Goal: Information Seeking & Learning: Learn about a topic

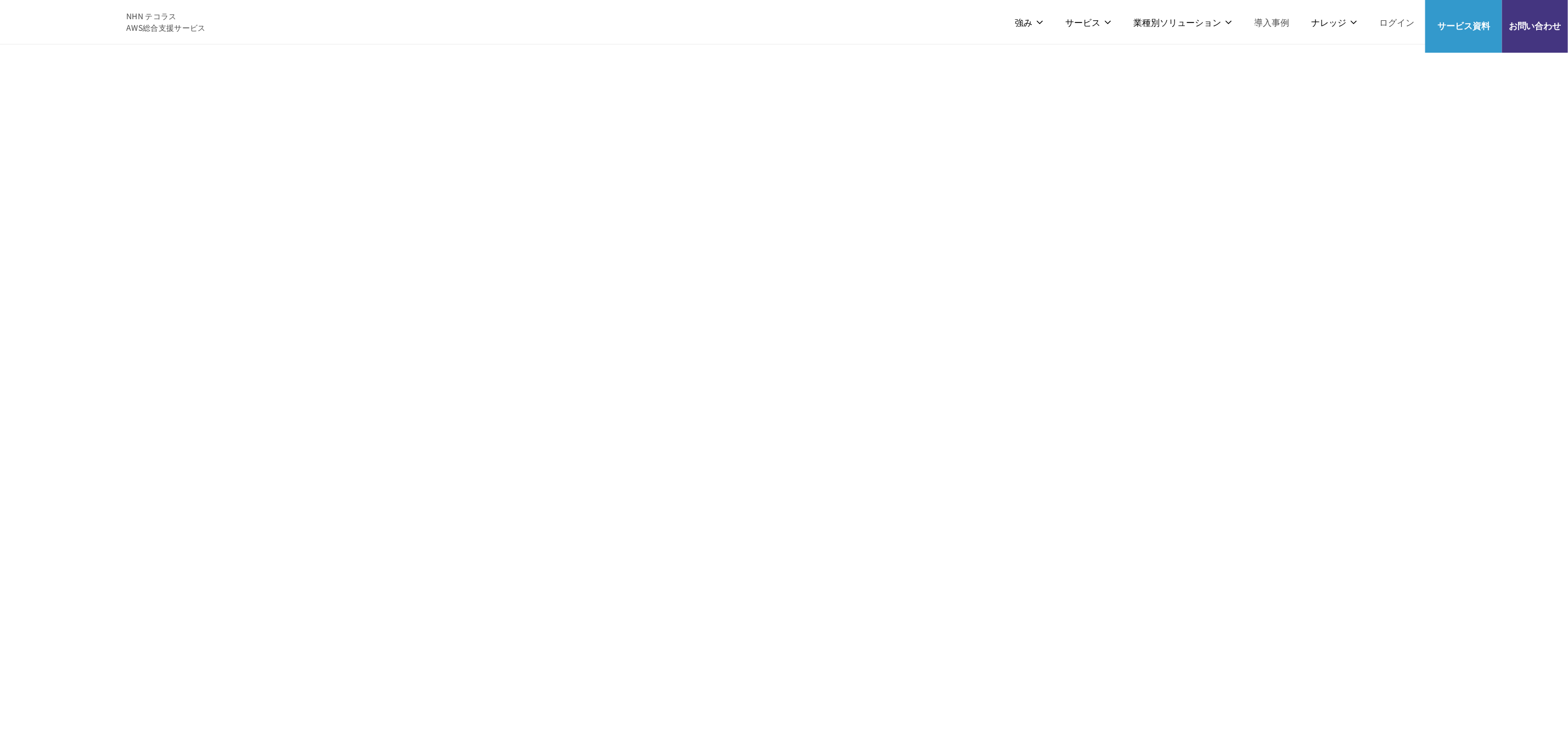
scroll to position [1976, 0]
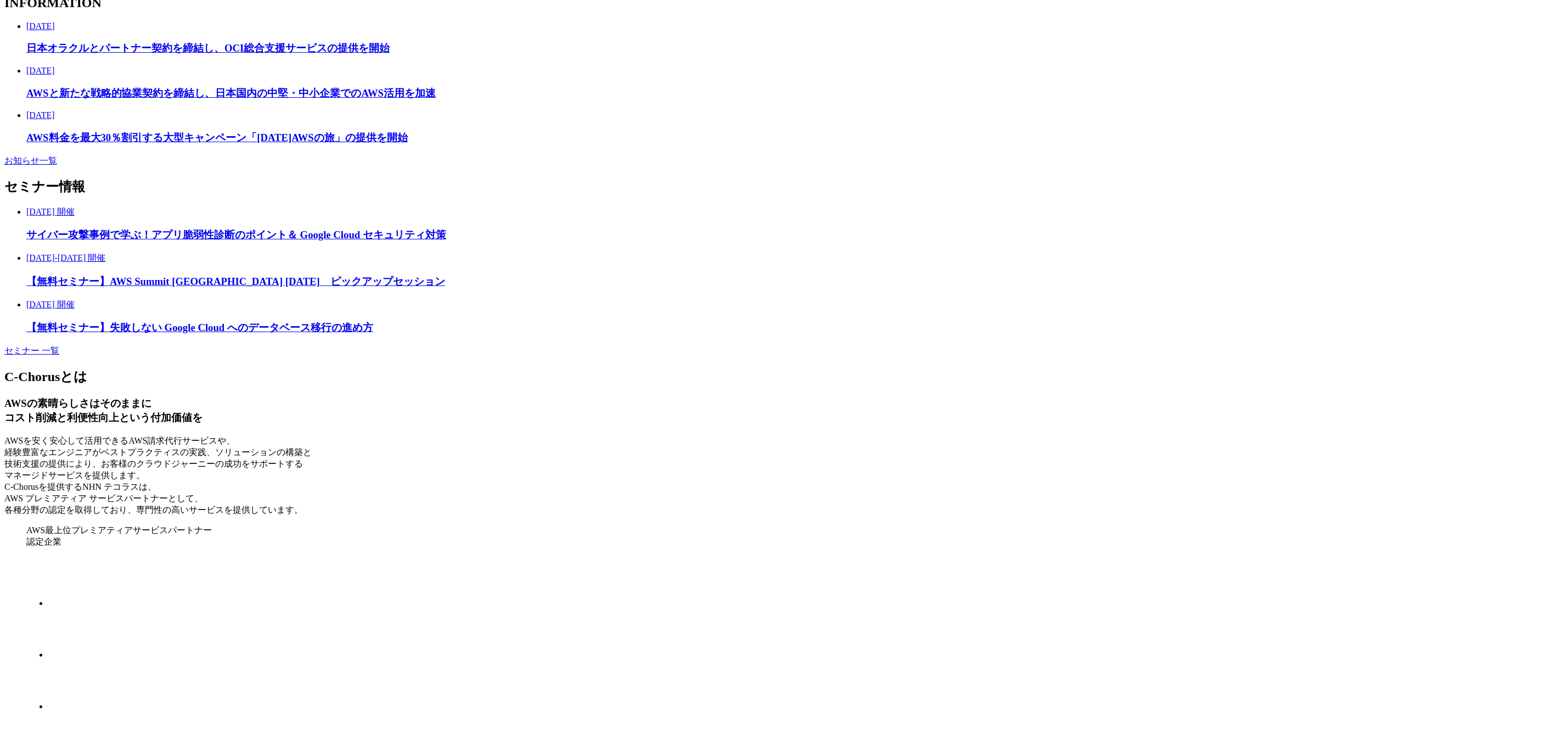
scroll to position [2224, 0]
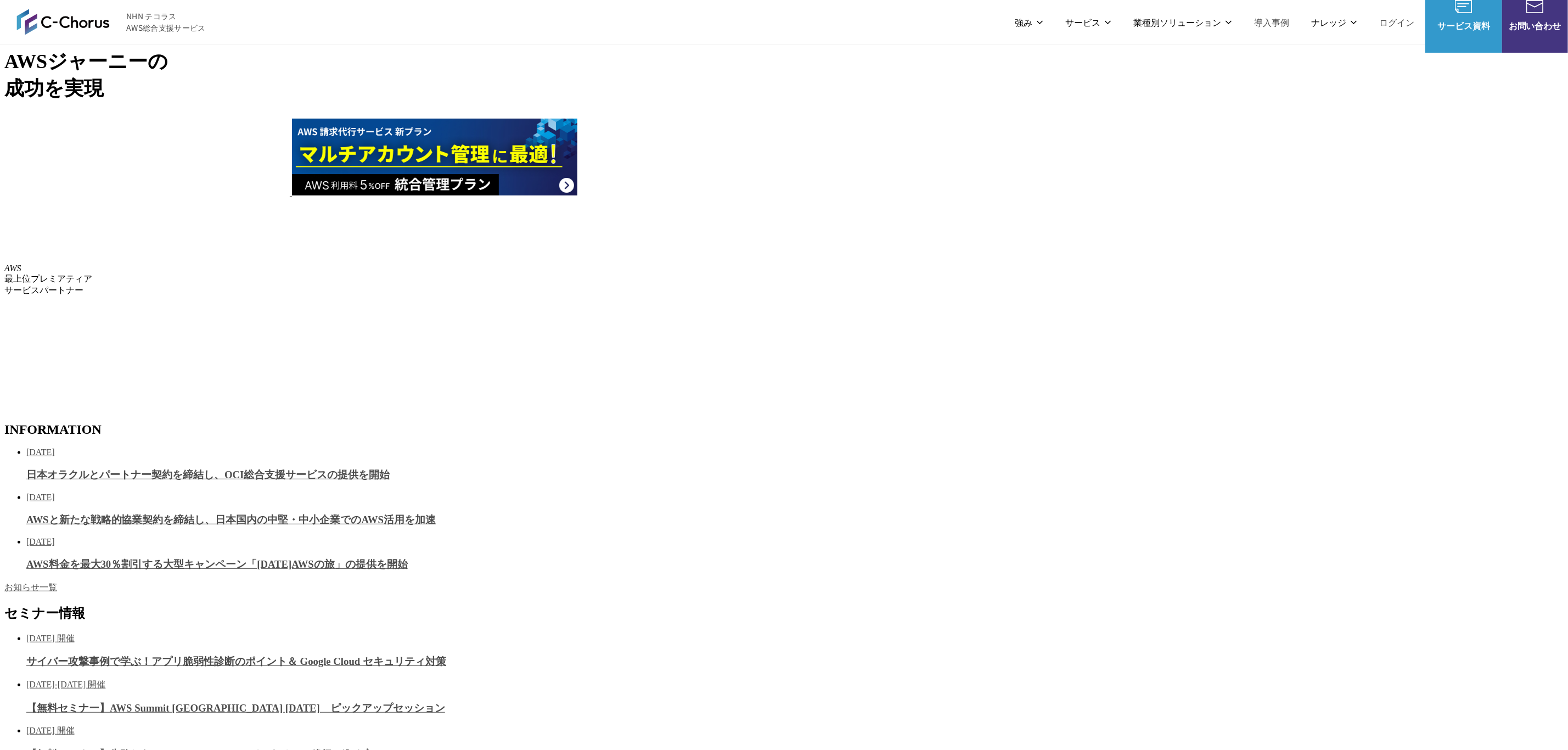
click at [56, 28] on img at bounding box center [62, 22] width 93 height 26
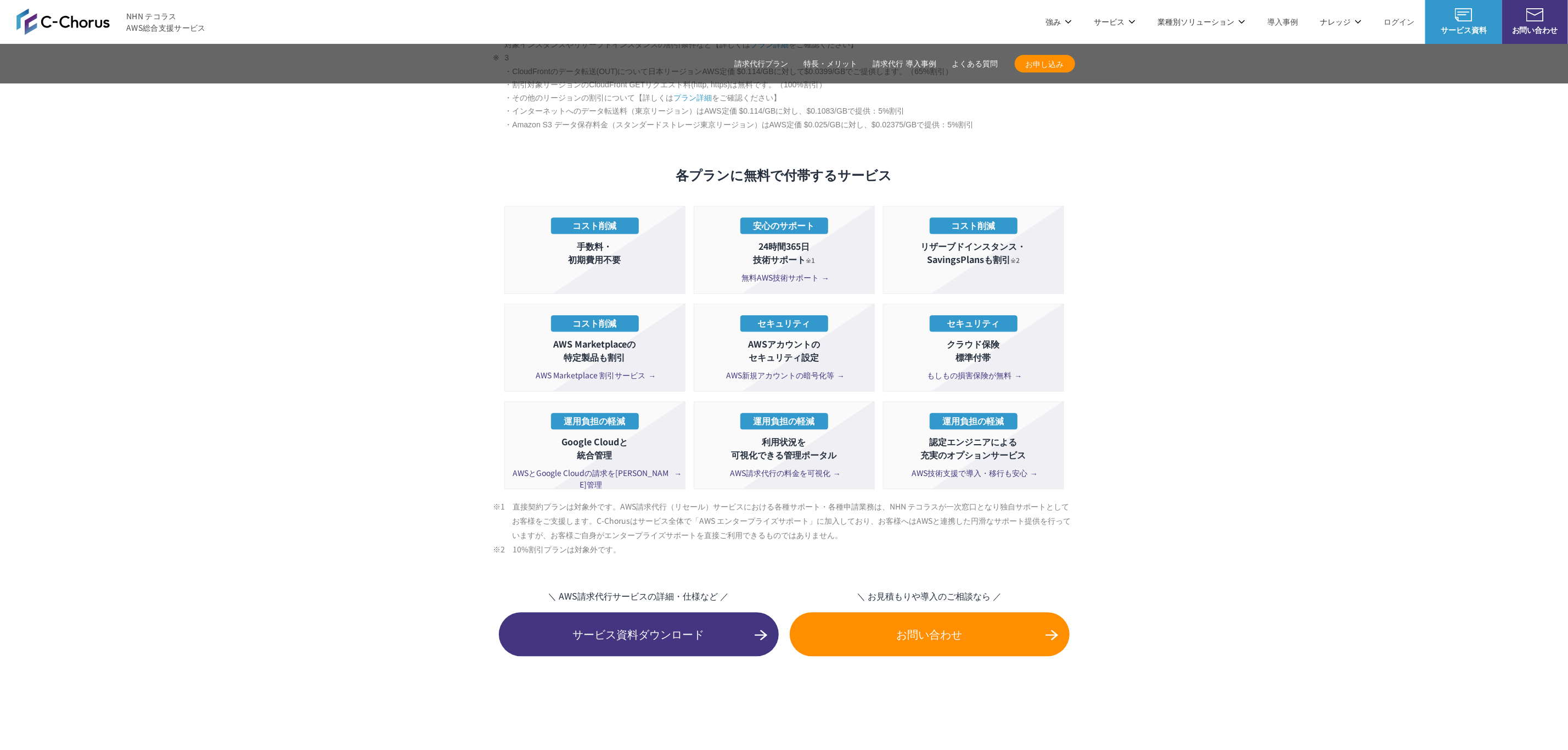
scroll to position [1894, 0]
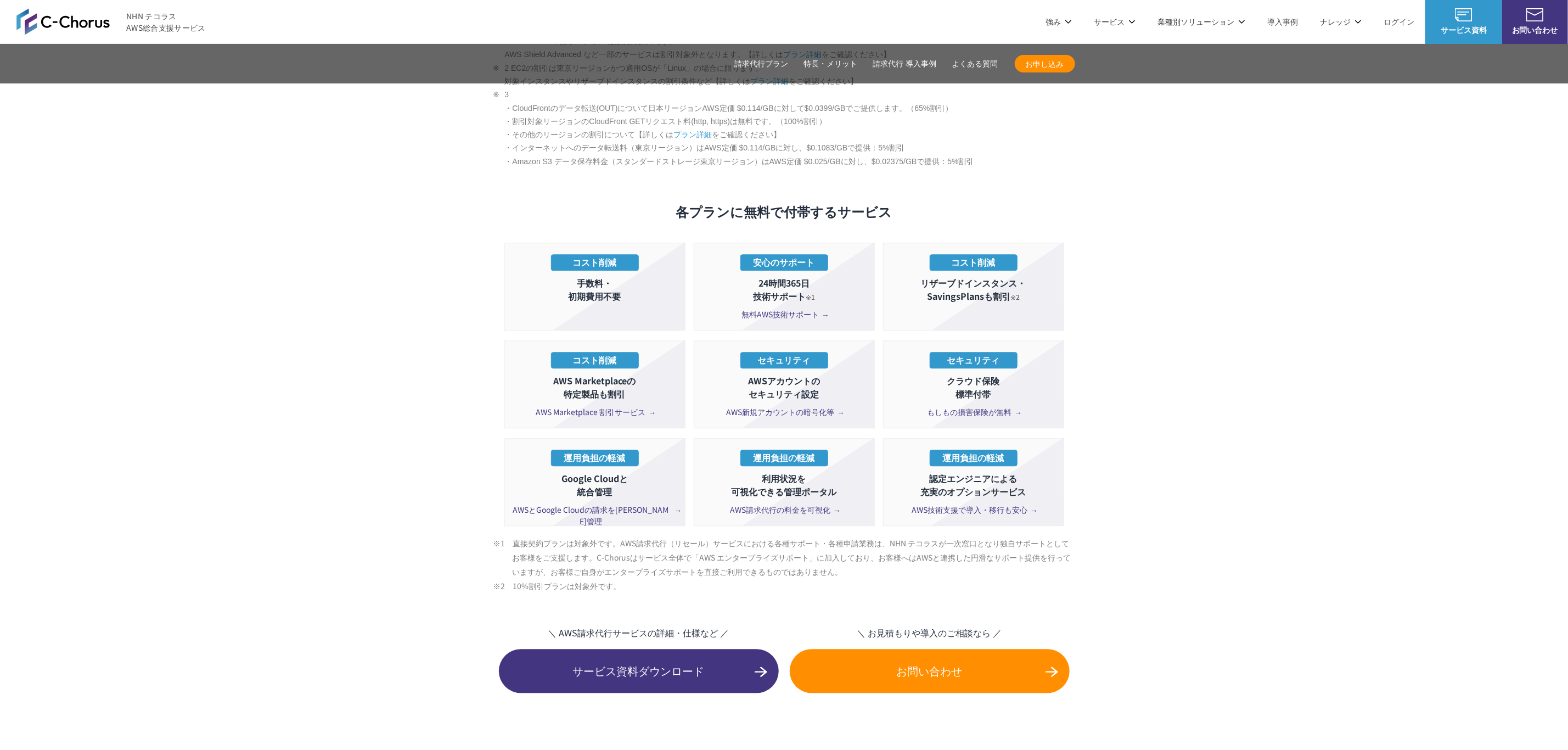
click at [339, 437] on section "AWS請求代行サービスのプラン 多様なニーズに対応したオススメのプラン プラン名 AWS請求代行 8 %割引 プラン AWS請求代行 10 %割引 プラン A…" at bounding box center [784, 161] width 1568 height 1902
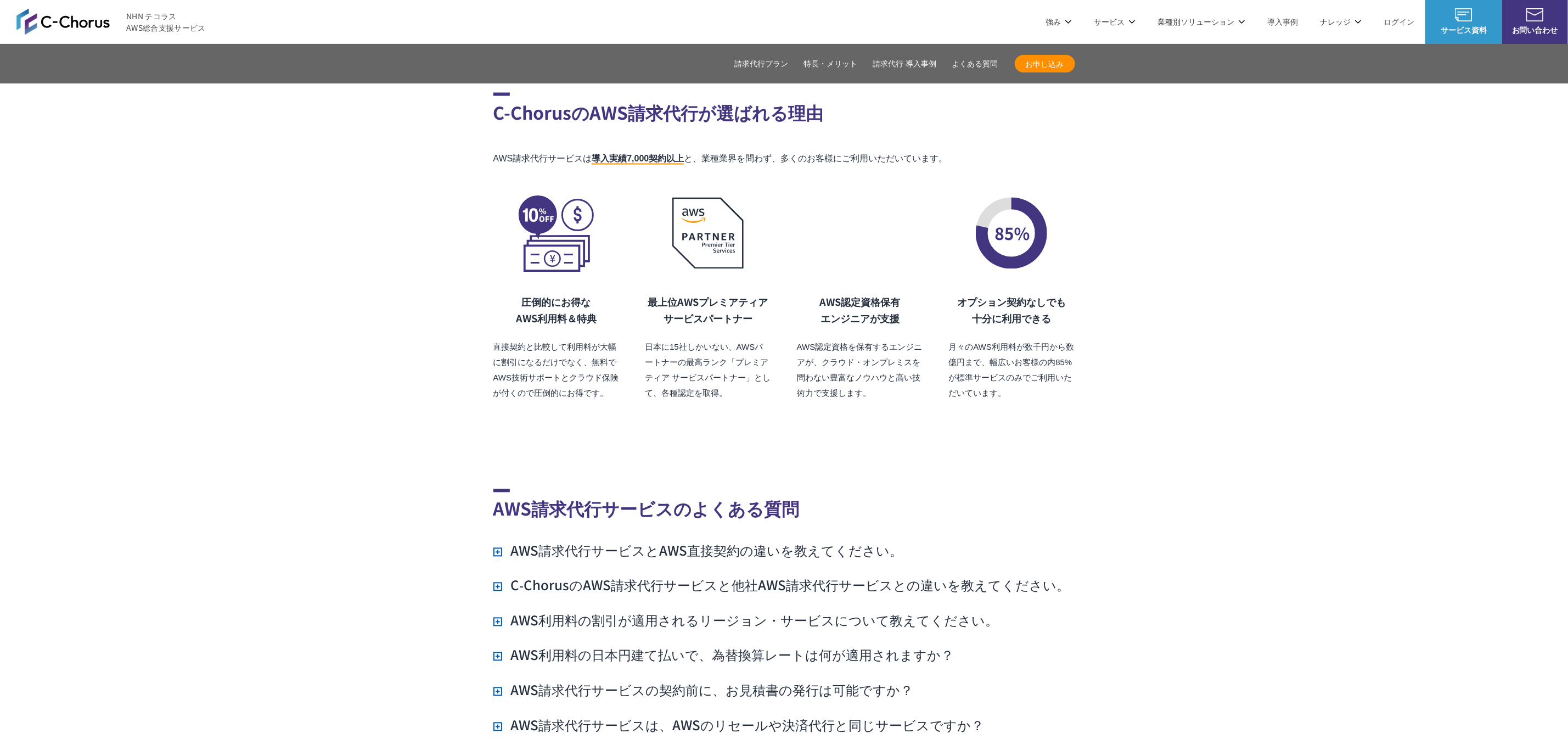
scroll to position [7577, 0]
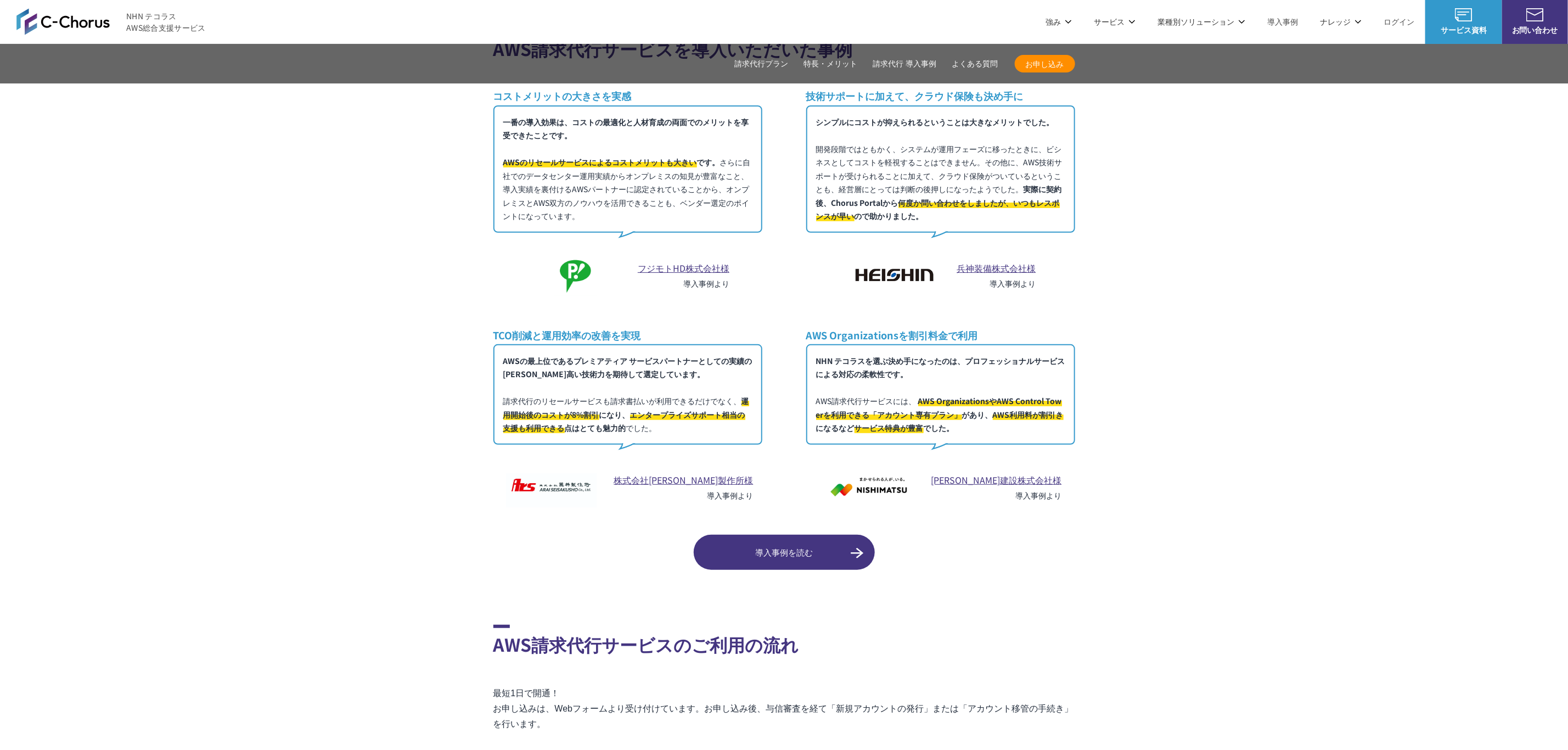
scroll to position [6259, 0]
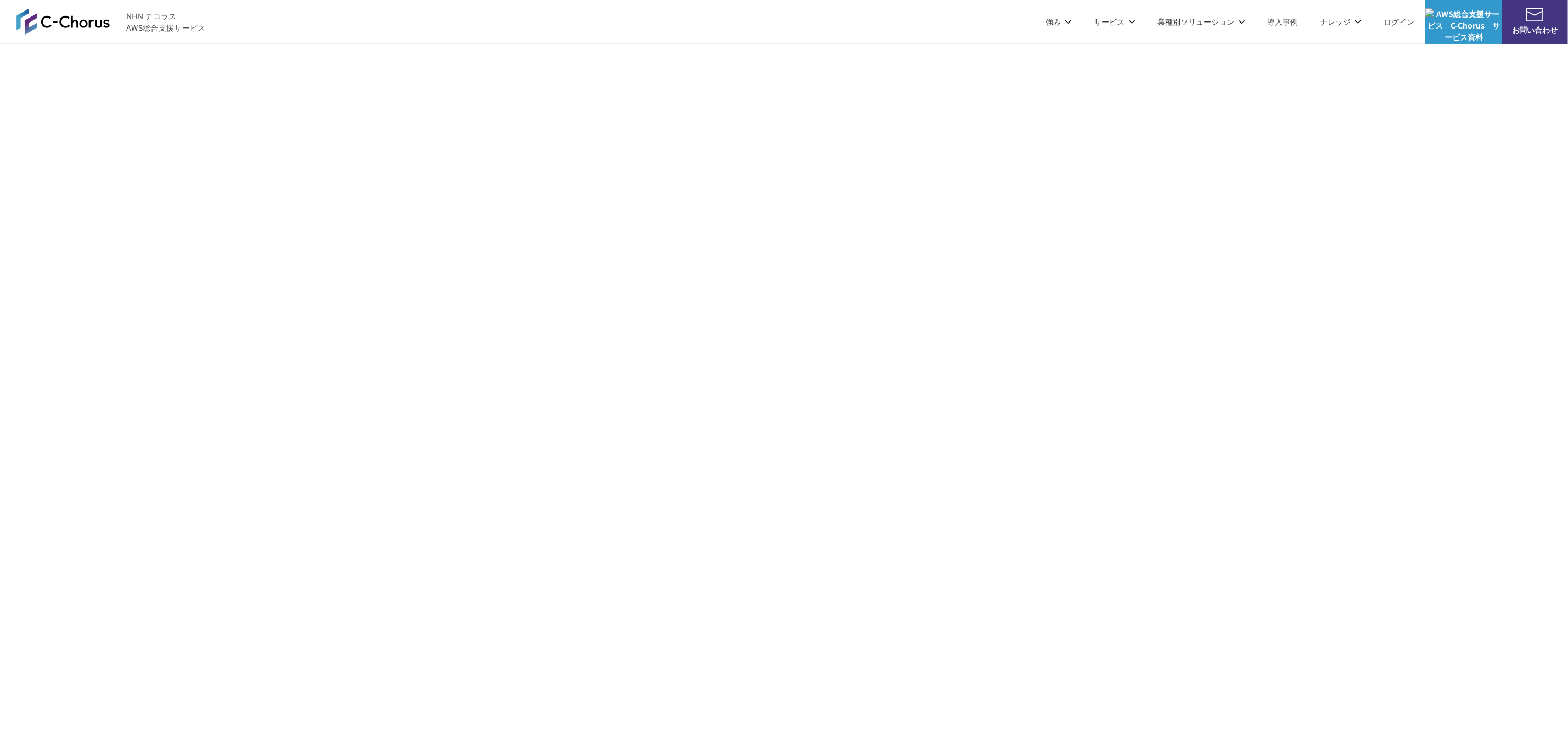
scroll to position [2306, 0]
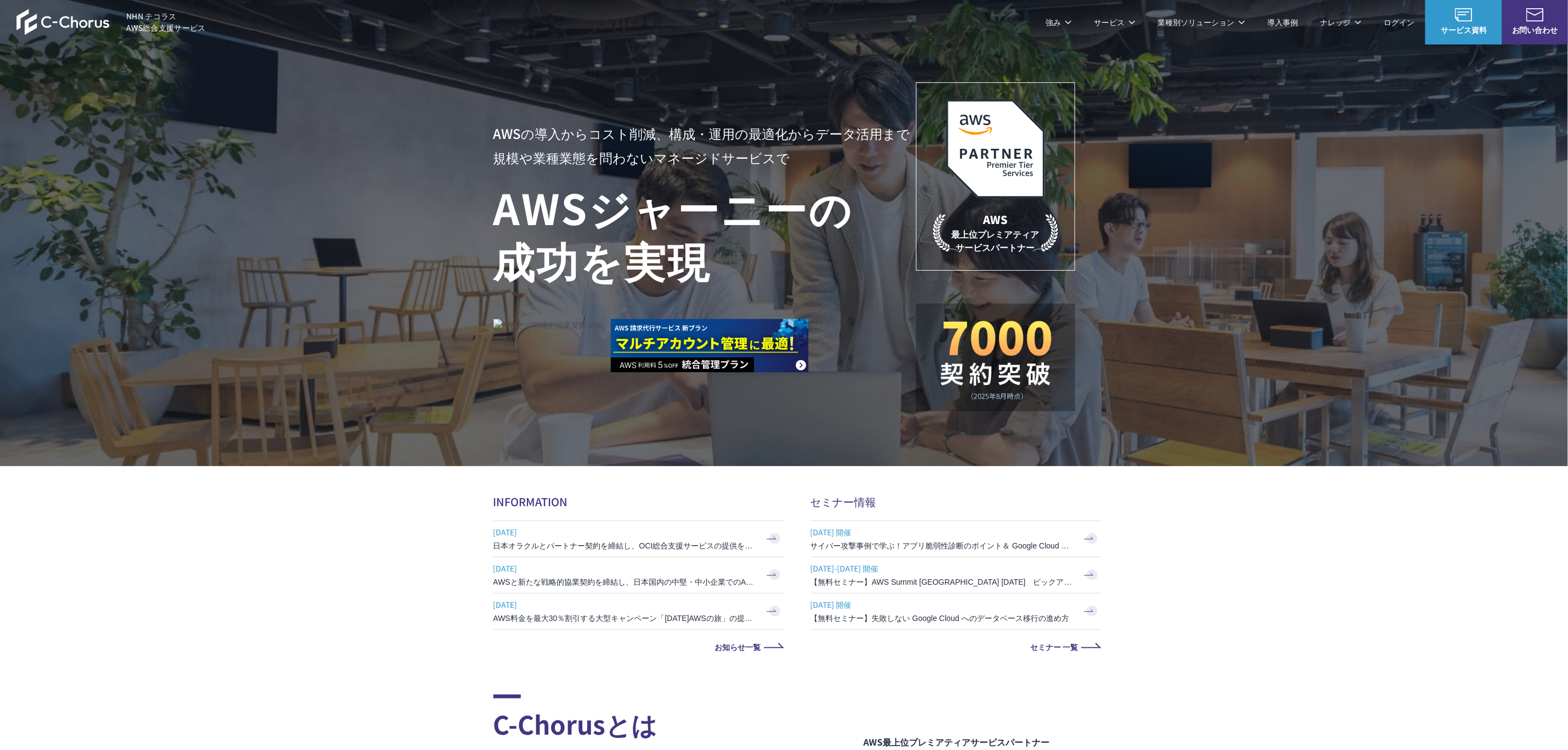
click at [553, 98] on link "AWS請求代行サービス" at bounding box center [540, 93] width 77 height 11
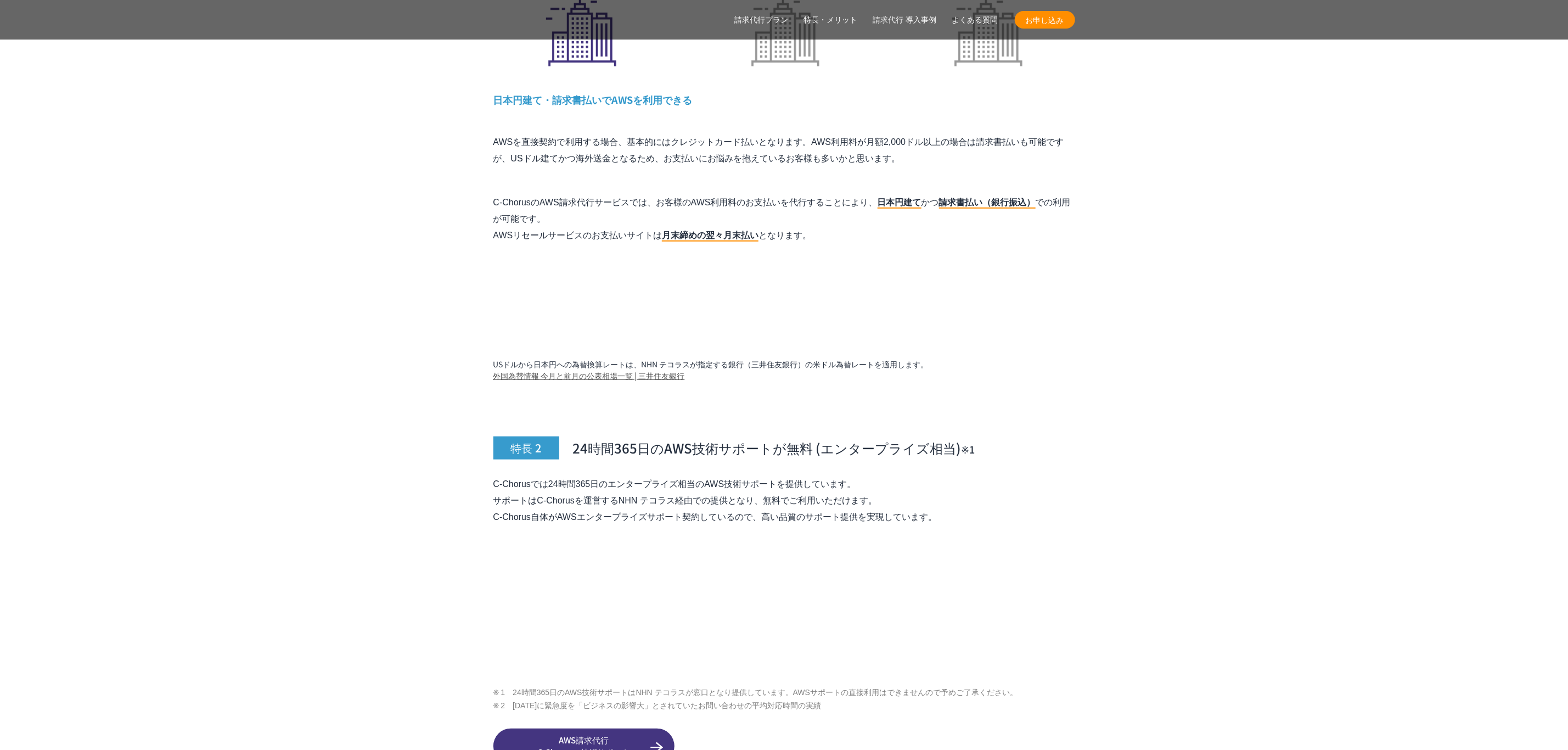
scroll to position [3788, 0]
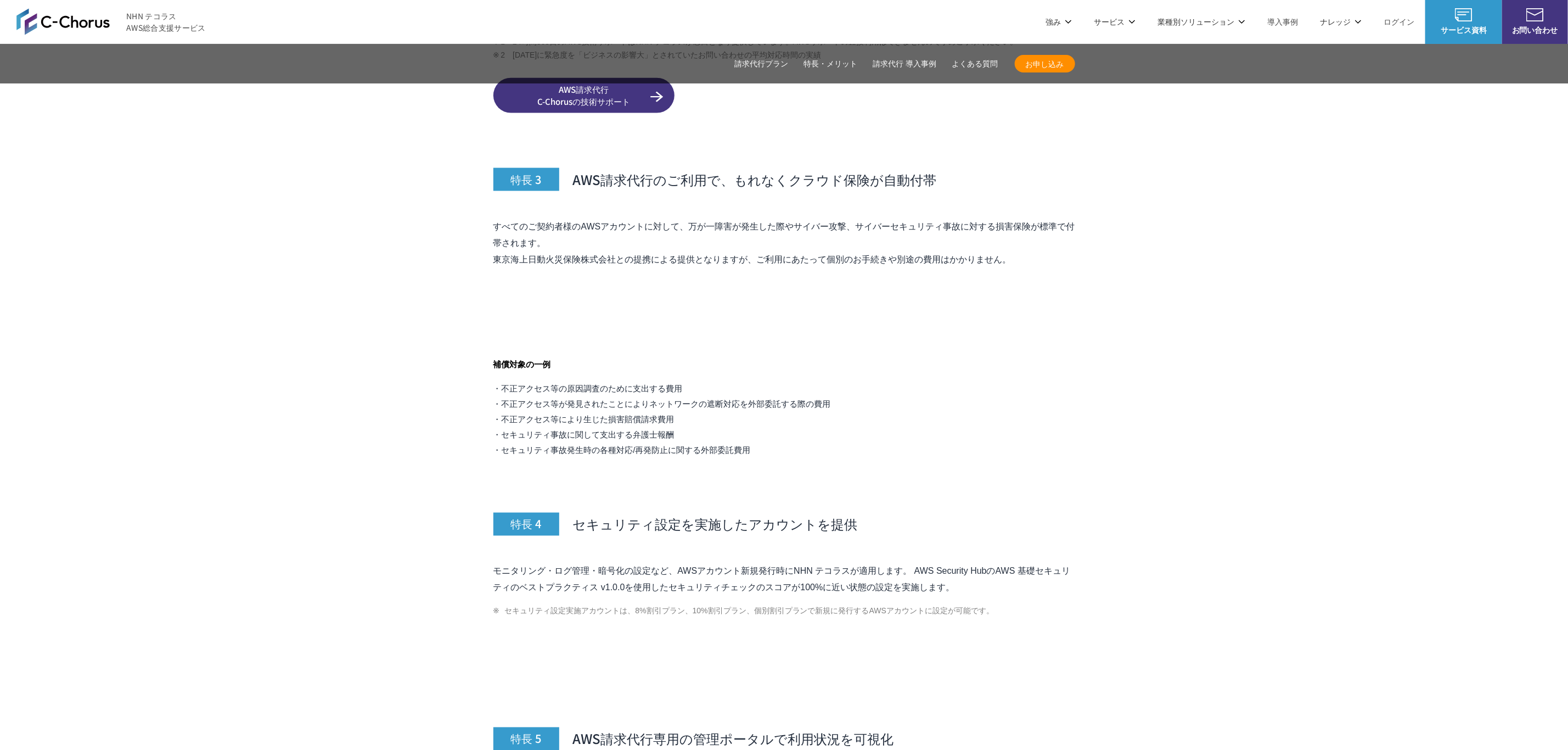
scroll to position [4005, 0]
